Goal: Information Seeking & Learning: Learn about a topic

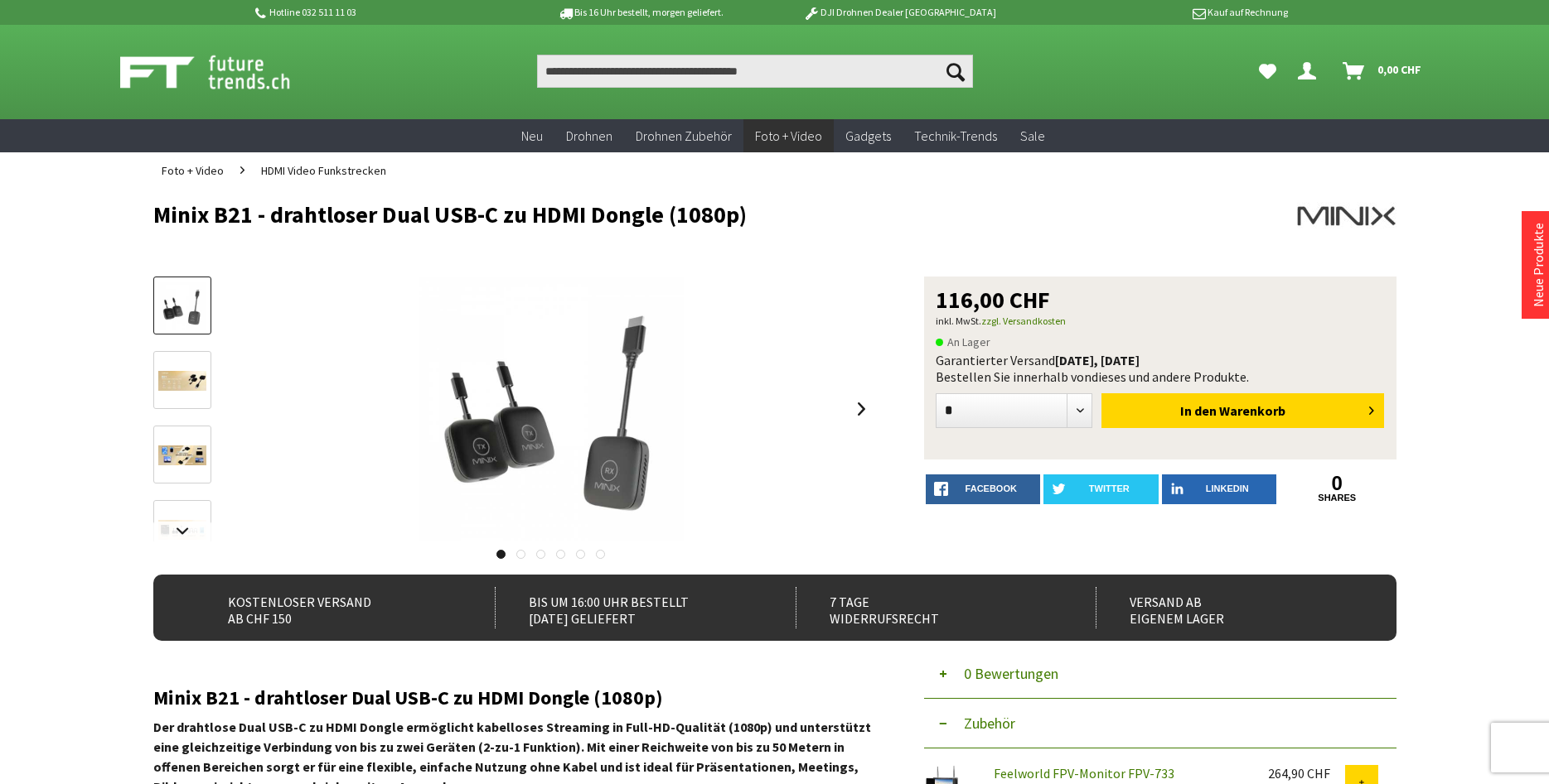
scroll to position [84, 0]
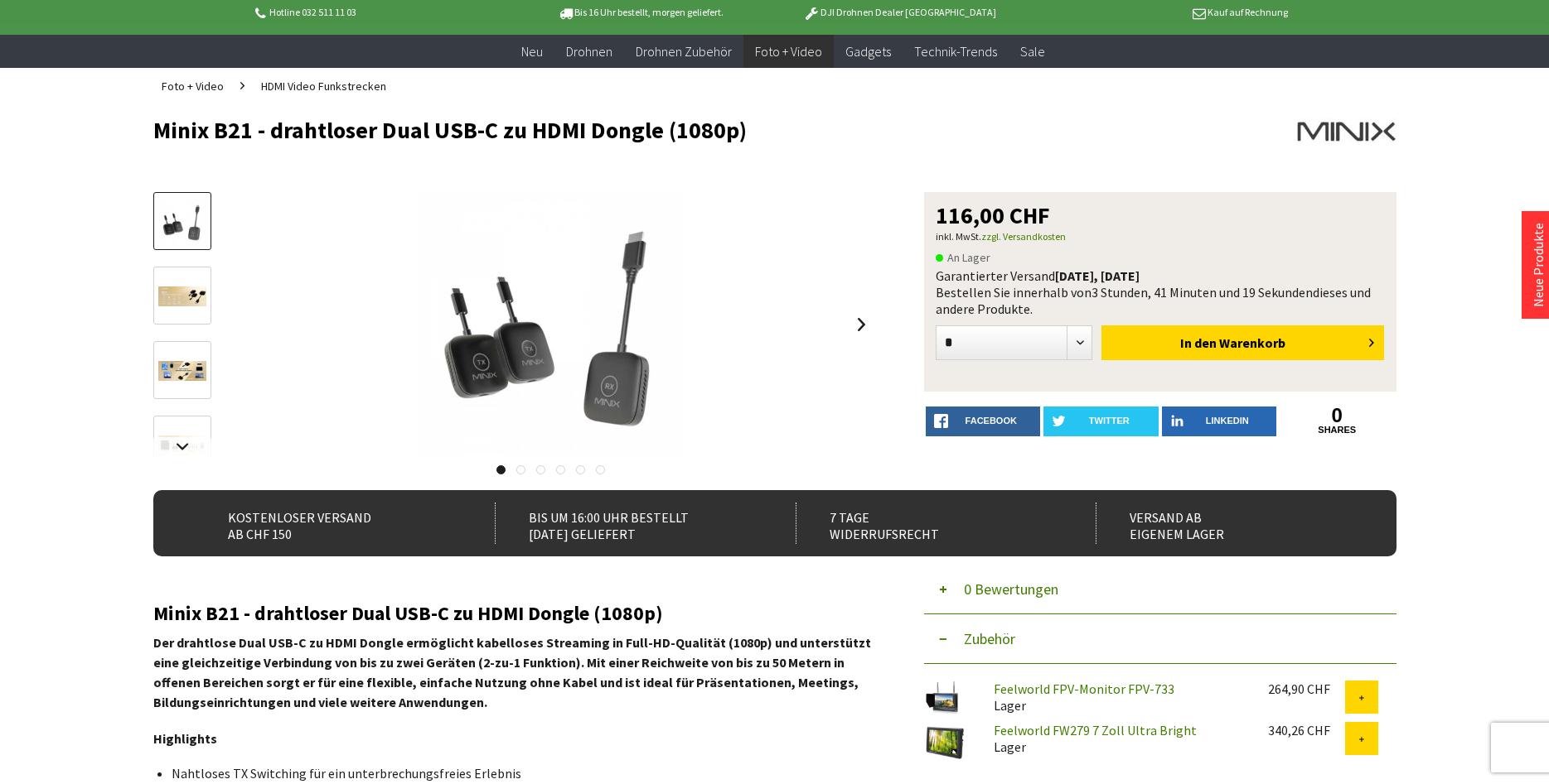
click at [180, 302] on img at bounding box center [181, 296] width 48 height 20
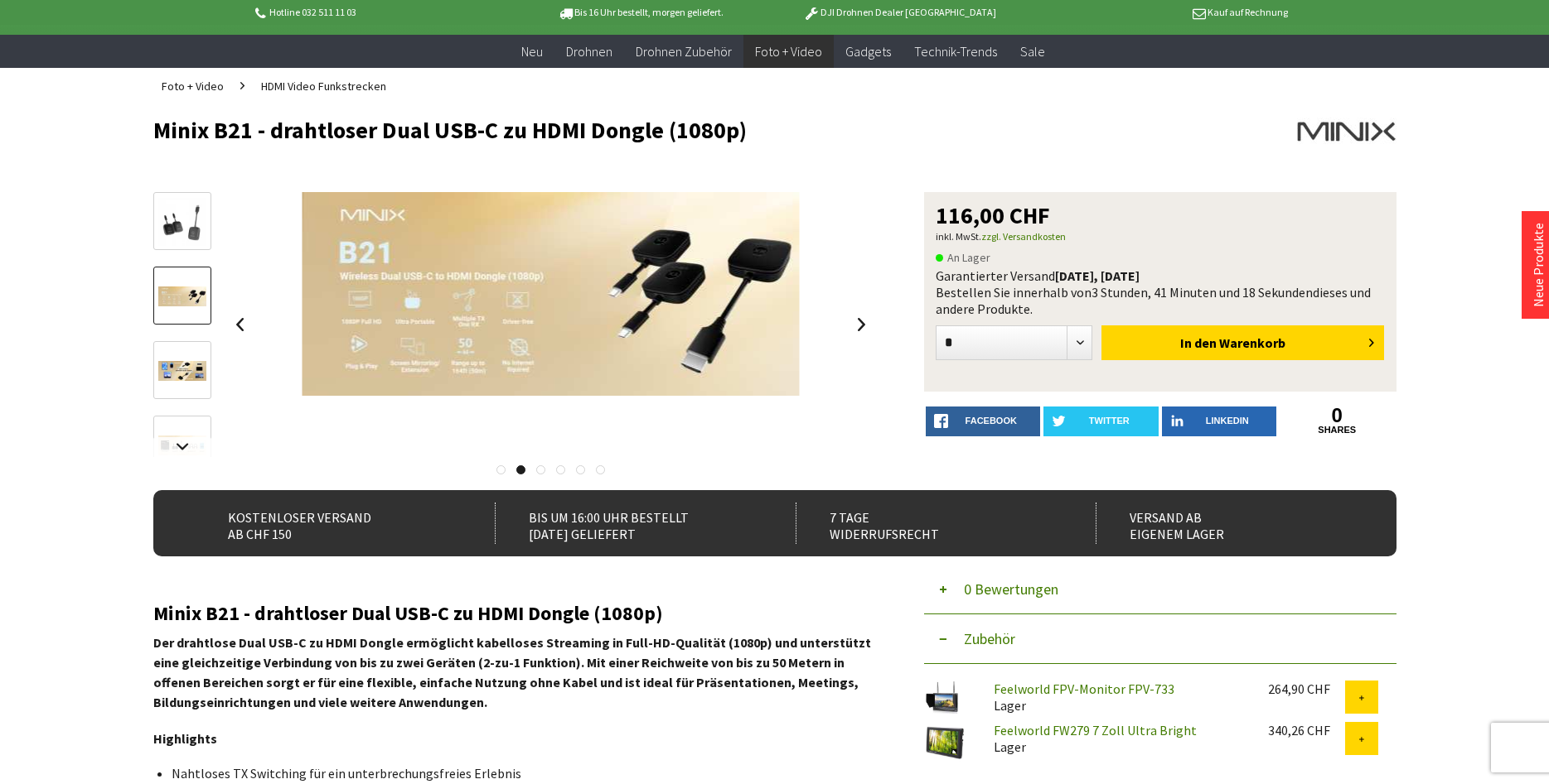
click at [180, 363] on img at bounding box center [181, 370] width 48 height 20
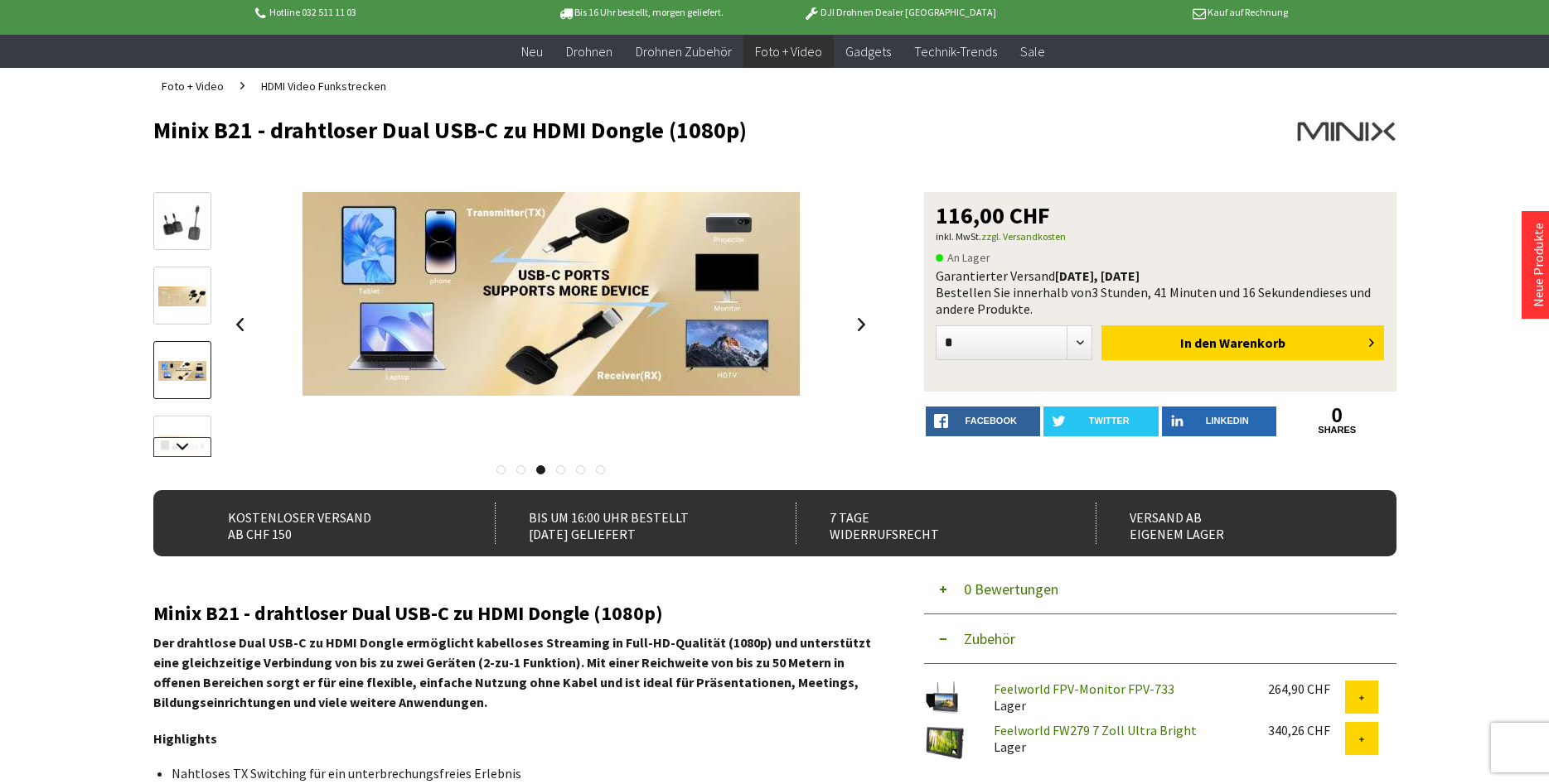
click at [181, 448] on link at bounding box center [181, 447] width 58 height 20
click at [198, 325] on link at bounding box center [181, 312] width 58 height 58
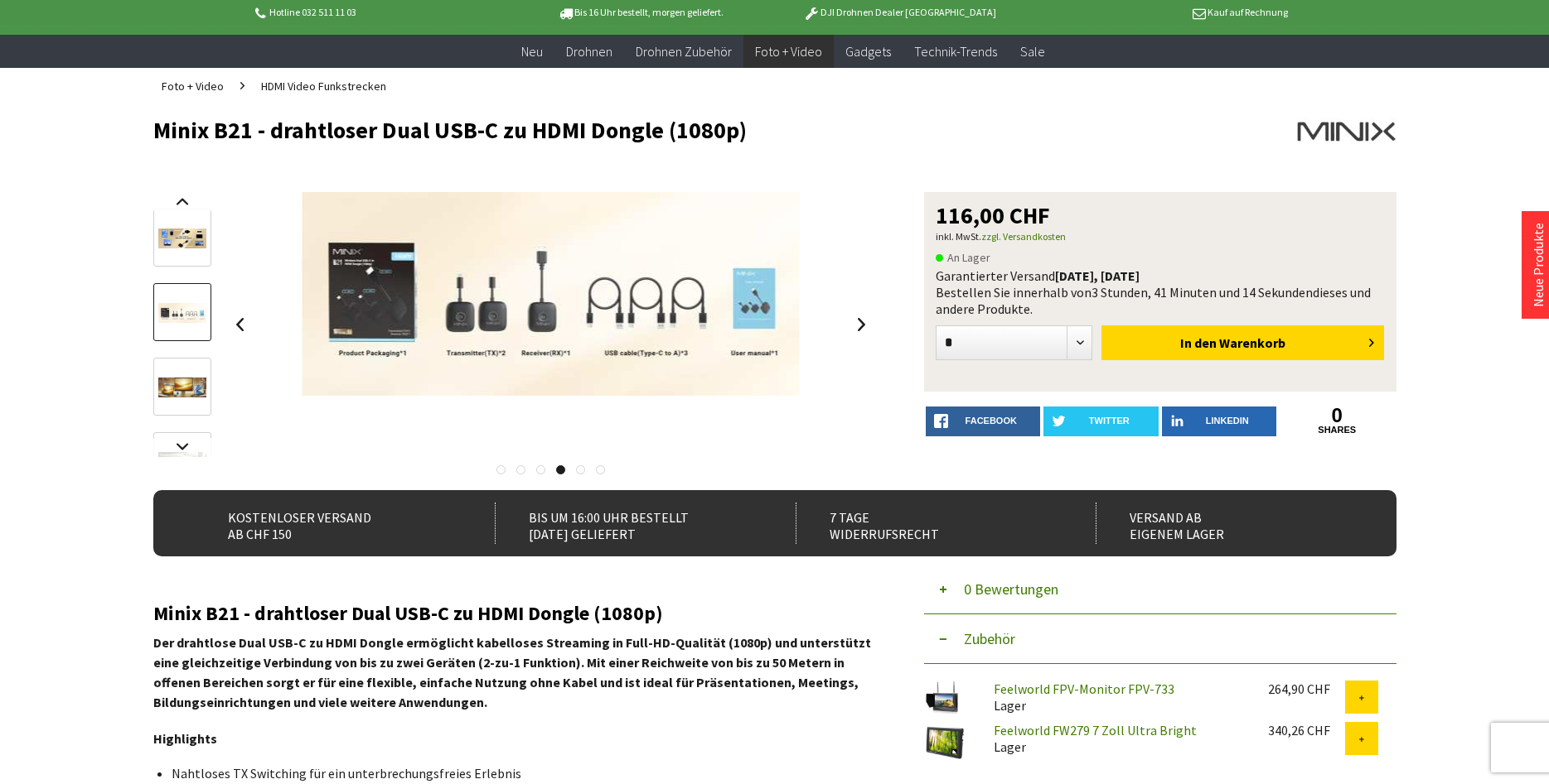
click at [184, 394] on img at bounding box center [181, 387] width 48 height 20
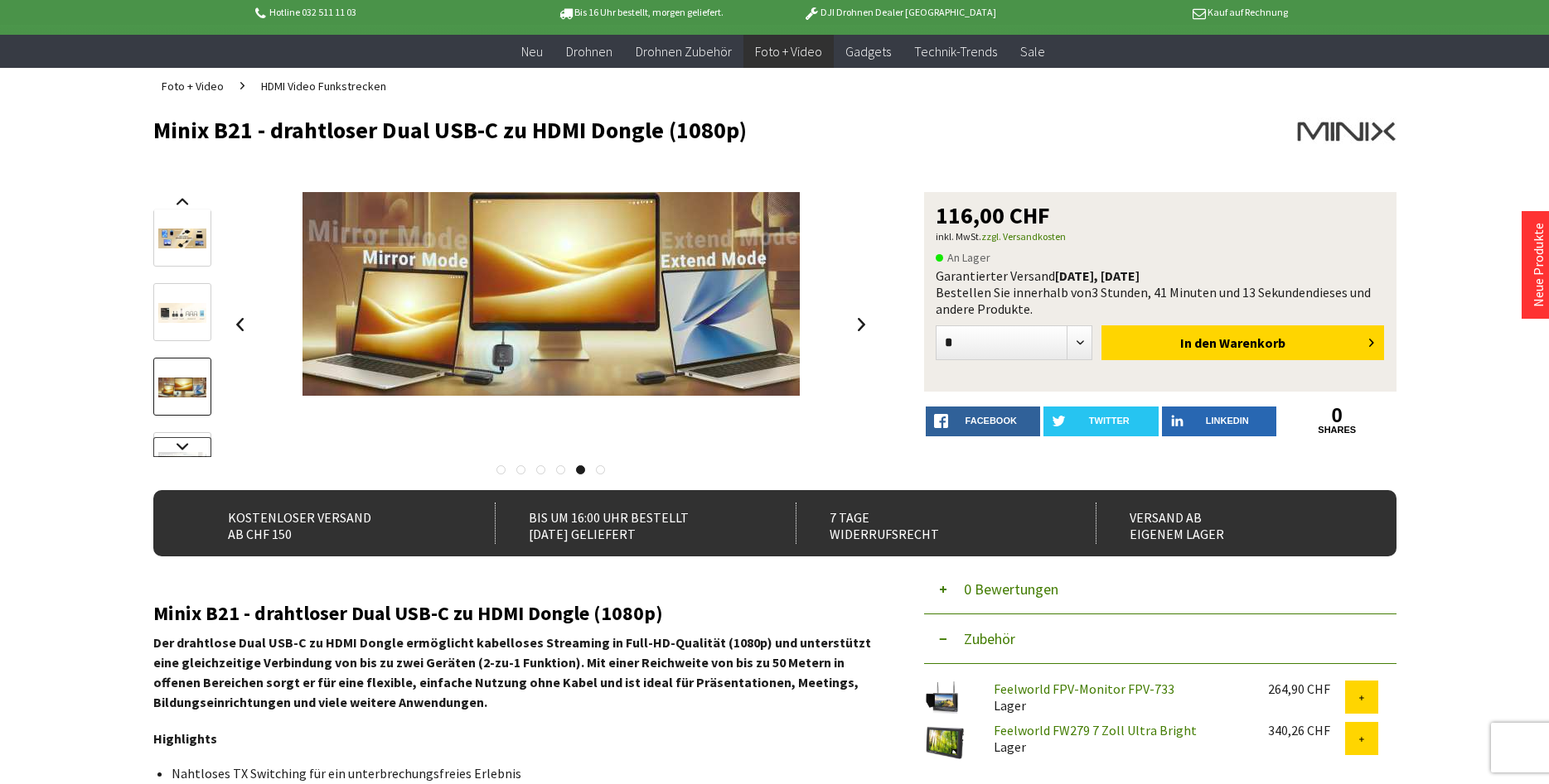
click at [192, 447] on link at bounding box center [181, 447] width 58 height 20
click at [192, 406] on img at bounding box center [181, 412] width 48 height 20
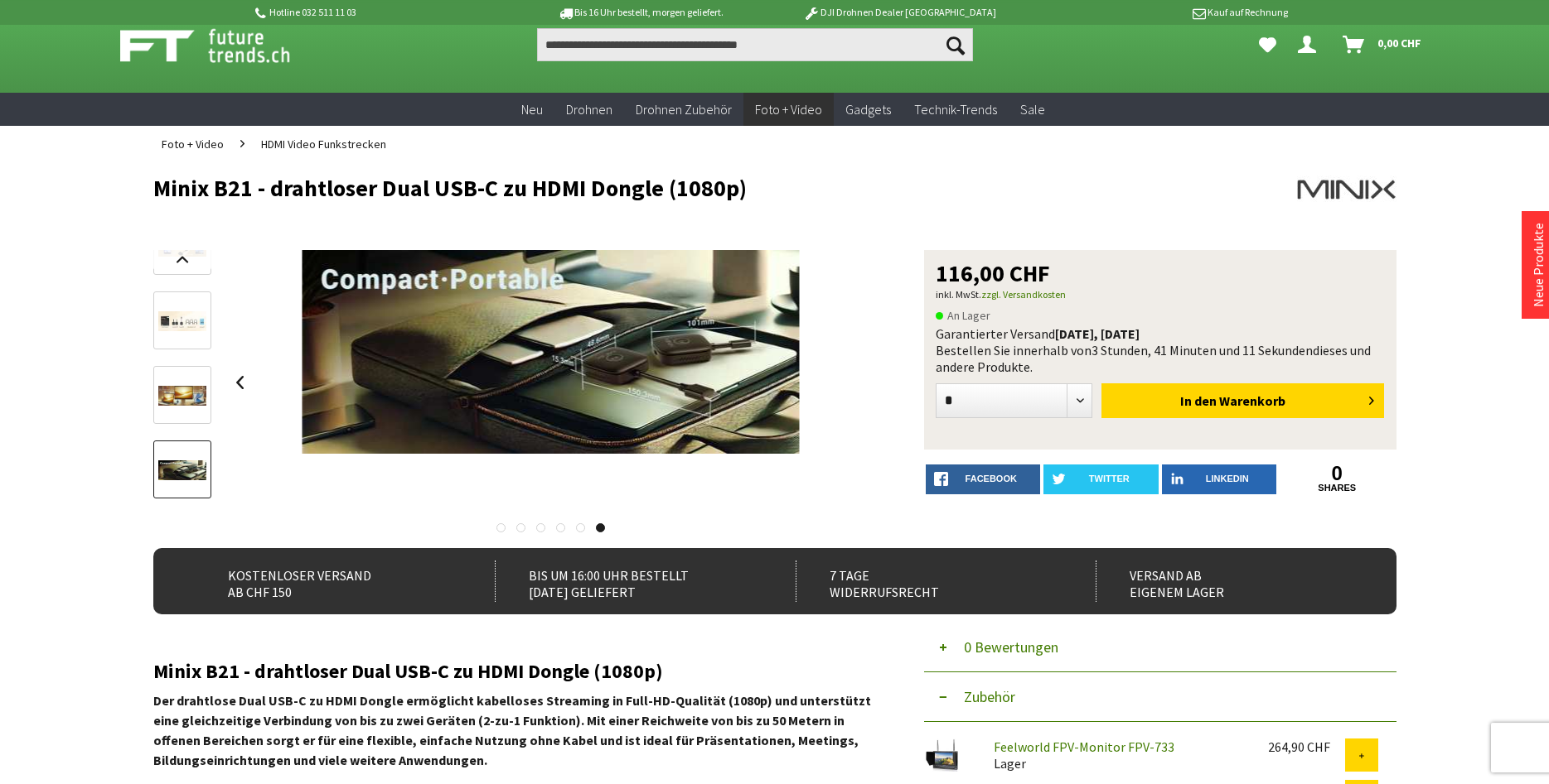
scroll to position [0, 0]
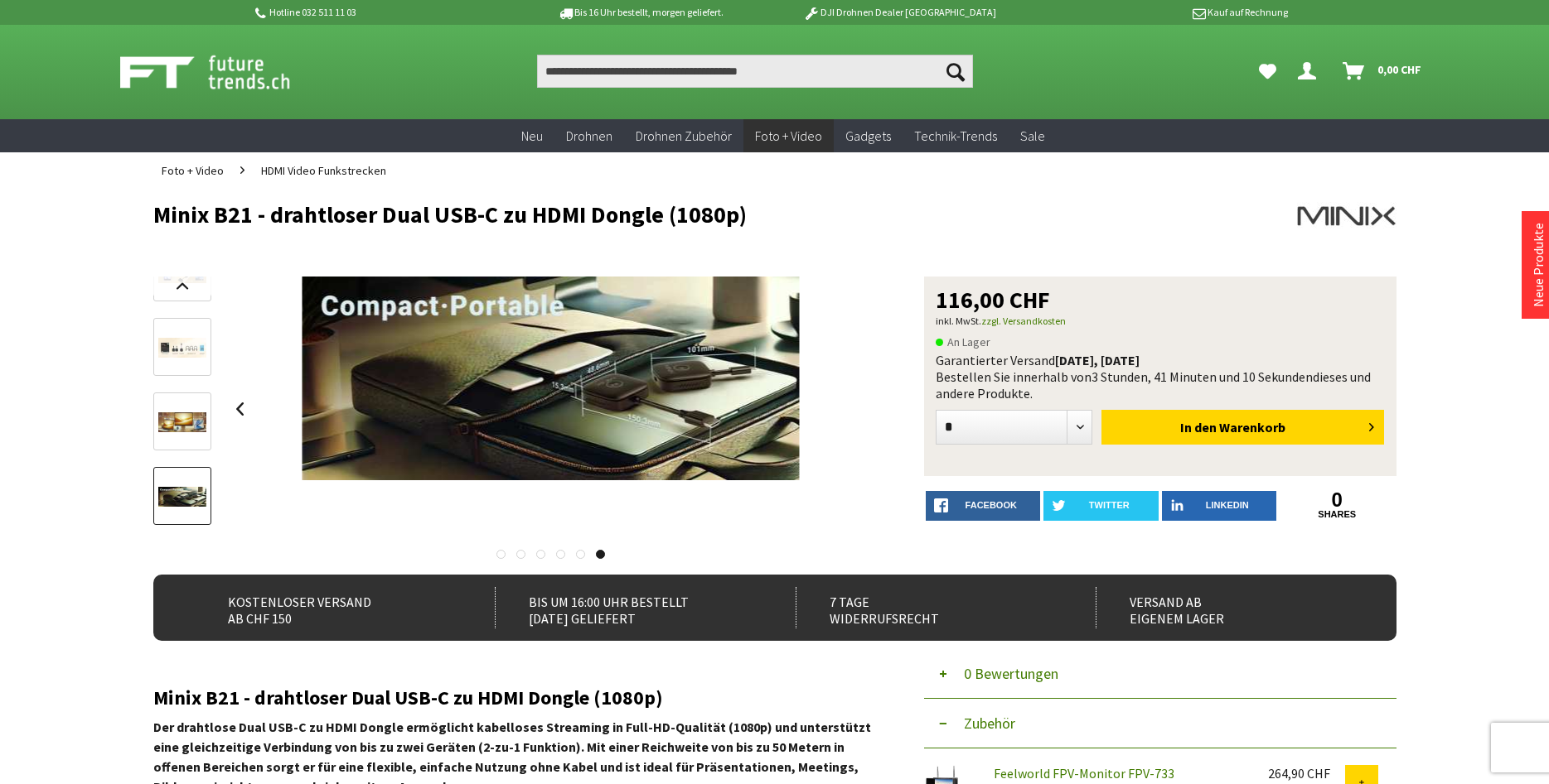
click at [182, 340] on img at bounding box center [181, 348] width 48 height 20
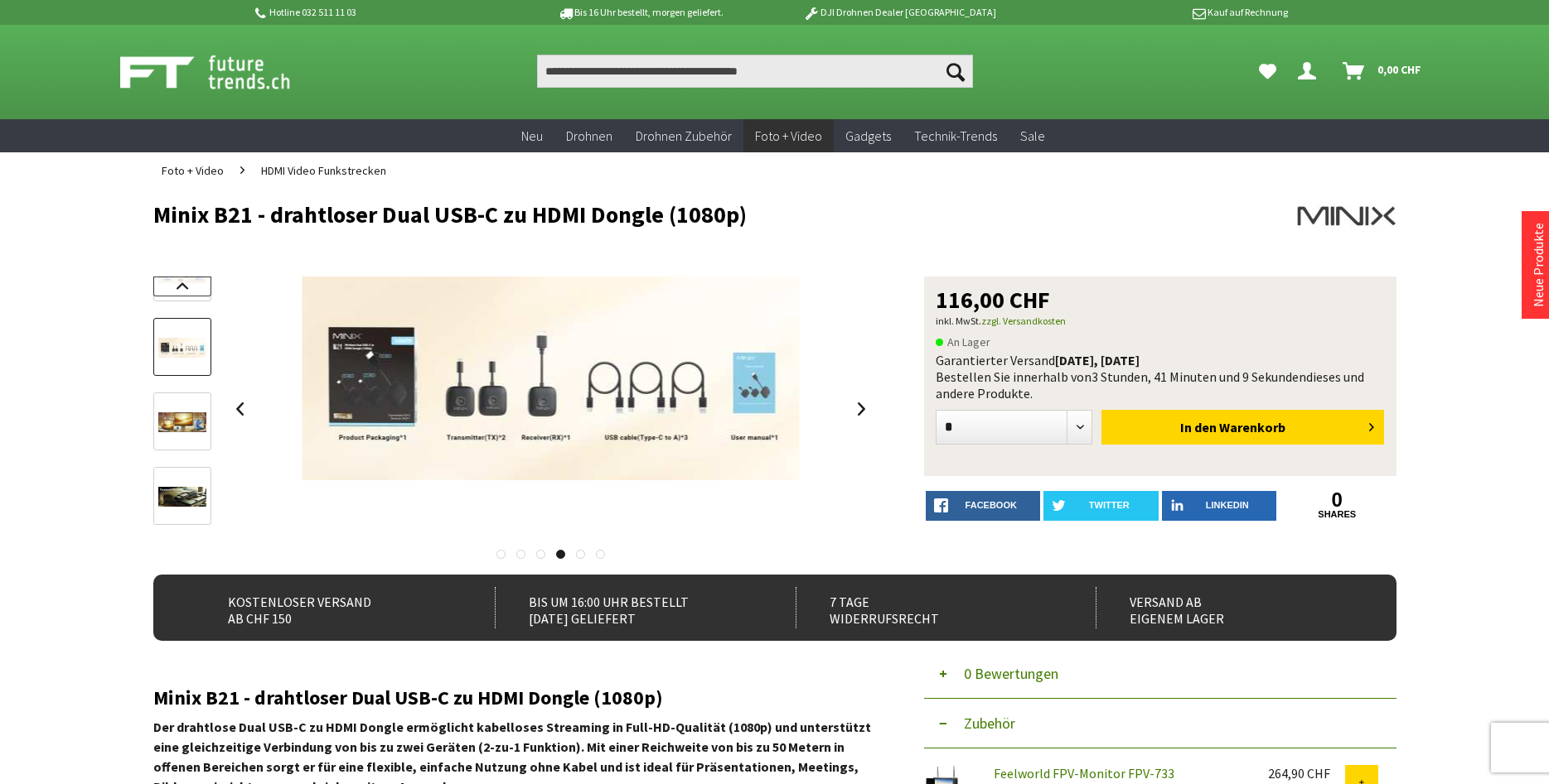
click at [185, 295] on link at bounding box center [181, 286] width 58 height 20
click at [185, 330] on img at bounding box center [181, 306] width 48 height 48
